Goal: Find specific page/section

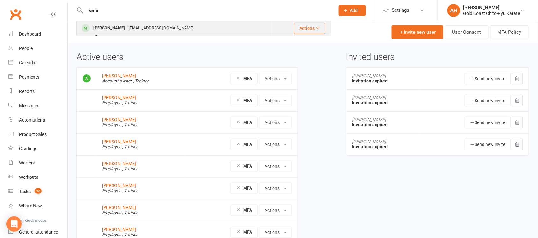
type input "siani"
click at [112, 29] on div "[PERSON_NAME]" at bounding box center [108, 28] width 35 height 9
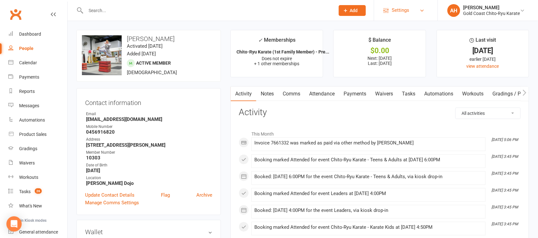
click at [406, 15] on span "Settings" at bounding box center [401, 10] width 18 height 14
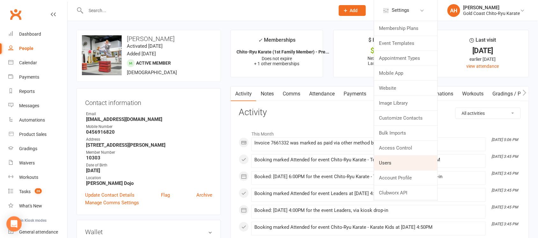
click at [393, 162] on link "Users" at bounding box center [405, 163] width 63 height 15
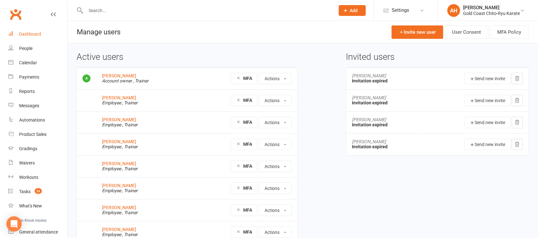
click at [40, 35] on div "Dashboard" at bounding box center [30, 34] width 22 height 5
